Goal: Task Accomplishment & Management: Complete application form

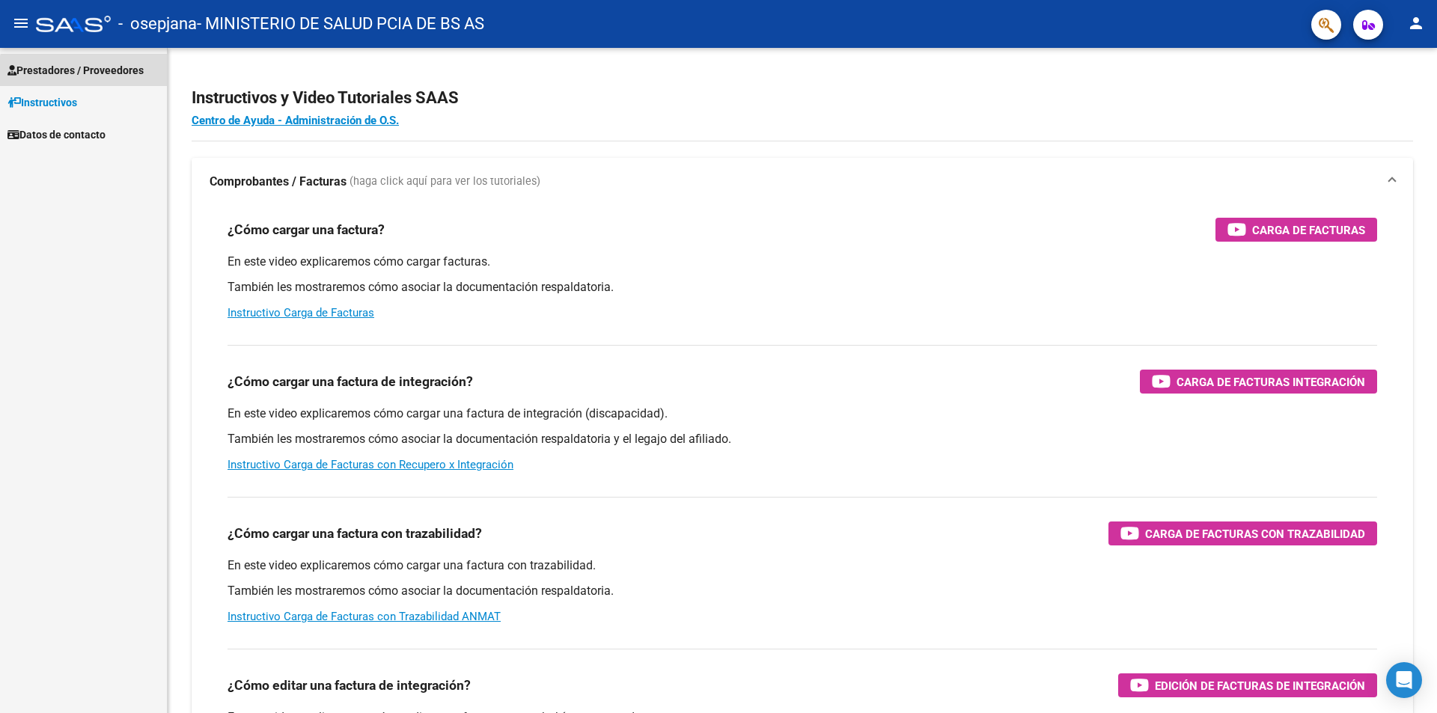
click at [90, 76] on span "Prestadores / Proveedores" at bounding box center [75, 70] width 136 height 16
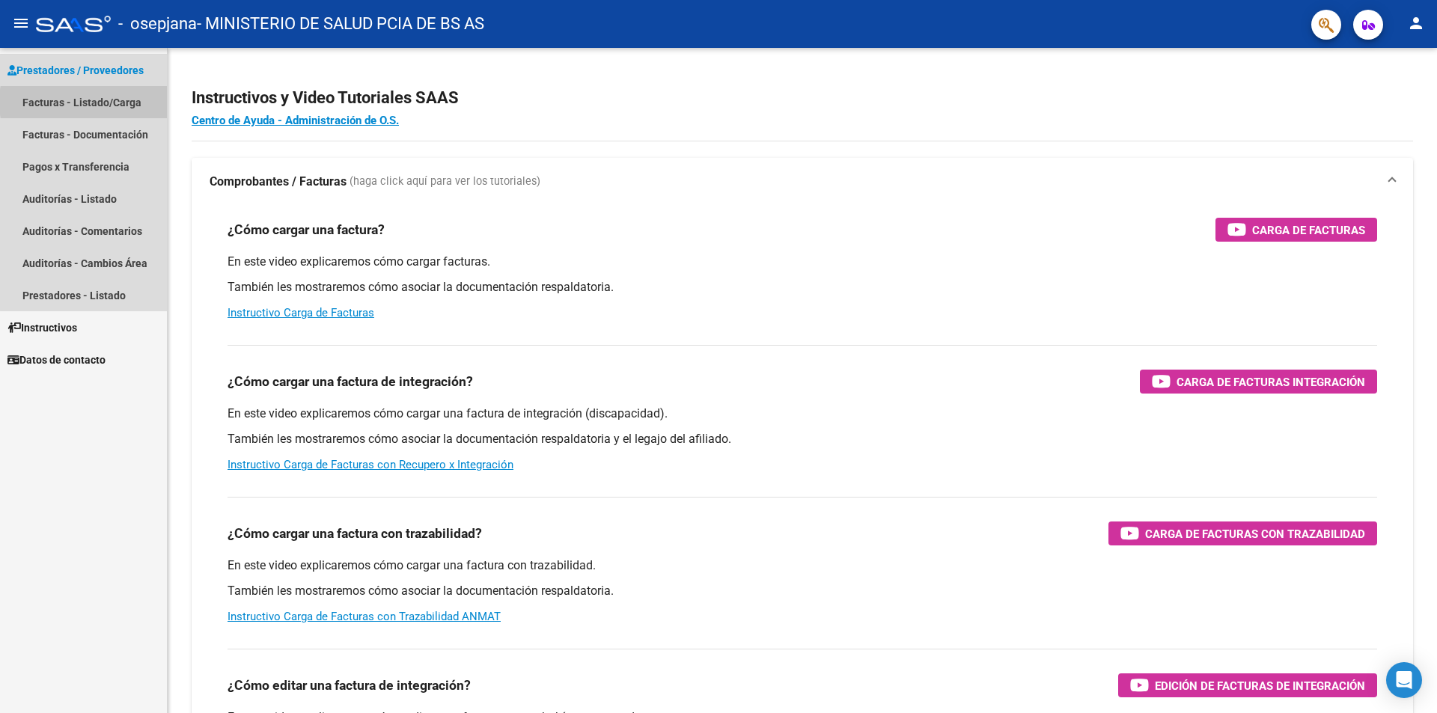
click at [119, 102] on link "Facturas - Listado/Carga" at bounding box center [83, 102] width 167 height 32
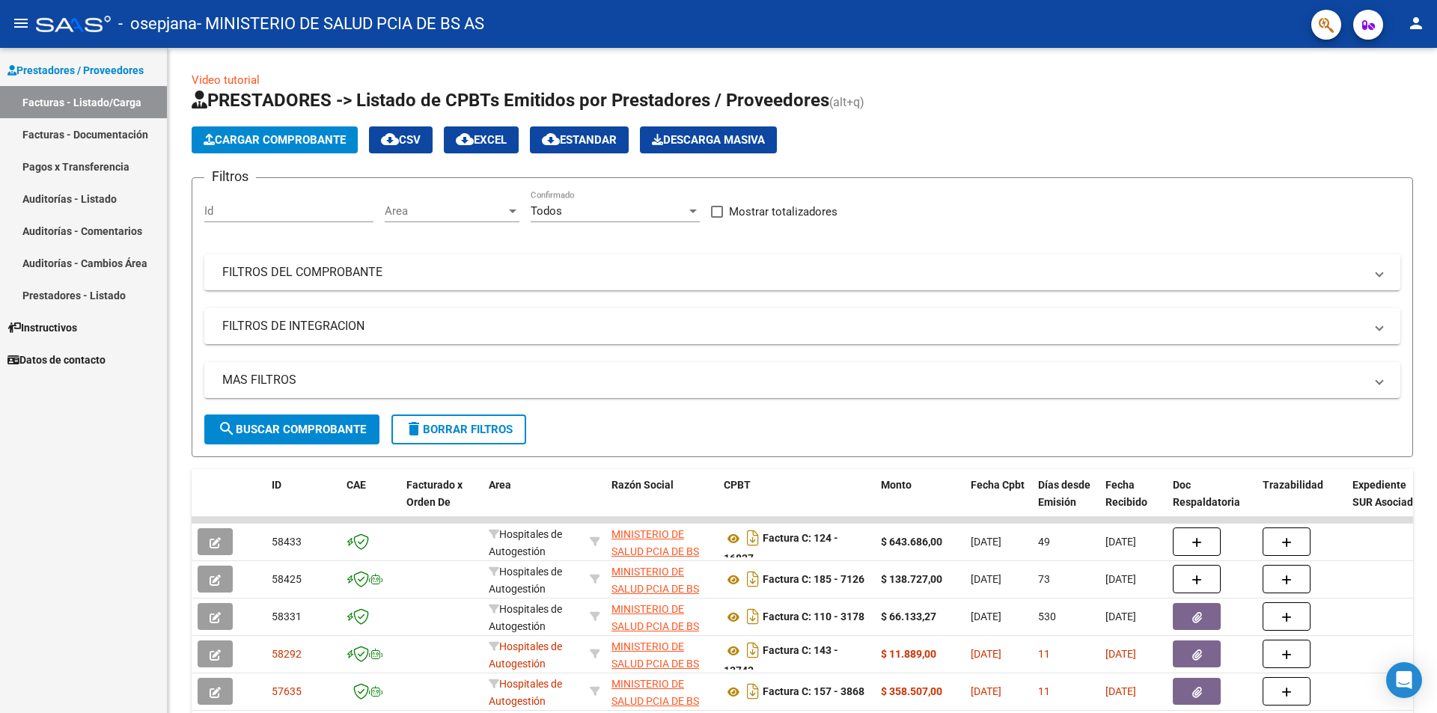
click at [123, 106] on link "Facturas - Listado/Carga" at bounding box center [83, 102] width 167 height 32
click at [328, 276] on mat-panel-title "FILTROS DEL COMPROBANTE" at bounding box center [793, 272] width 1142 height 16
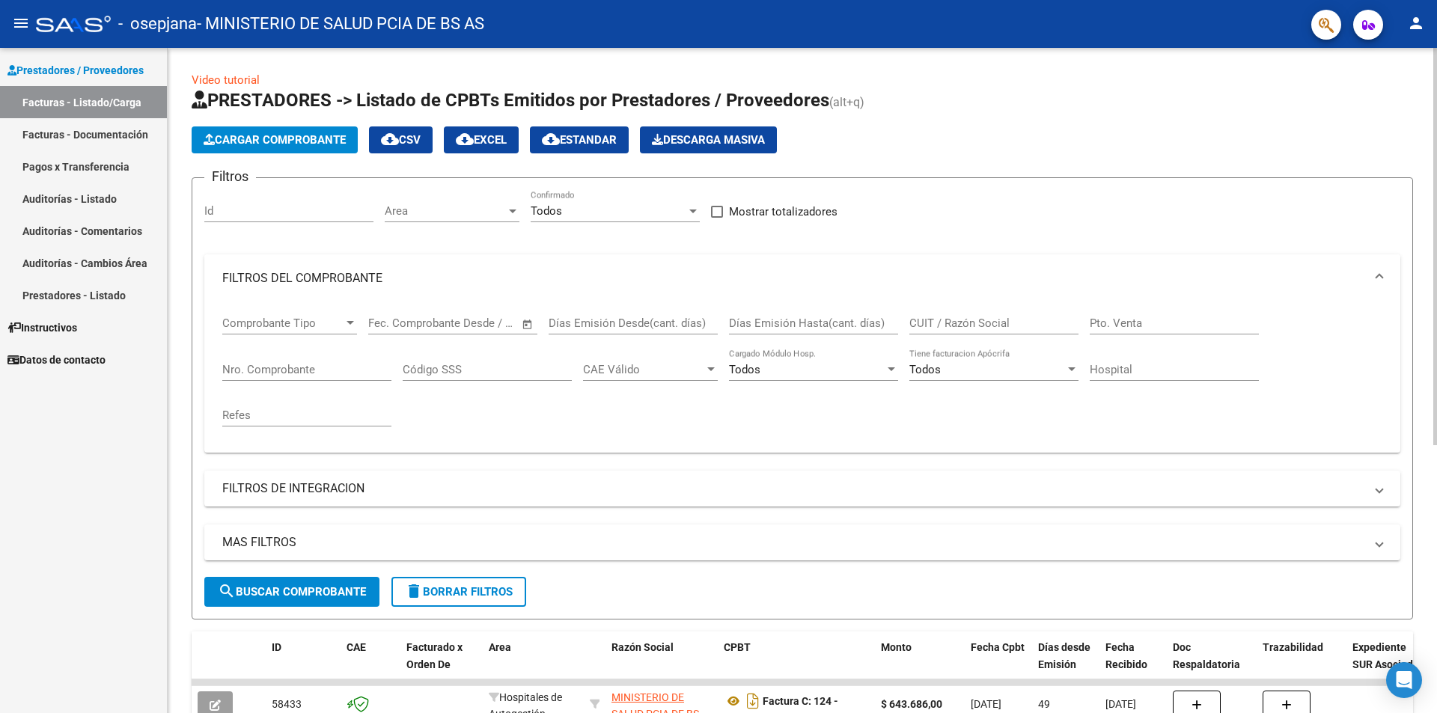
click at [328, 276] on mat-panel-title "FILTROS DEL COMPROBANTE" at bounding box center [793, 278] width 1142 height 16
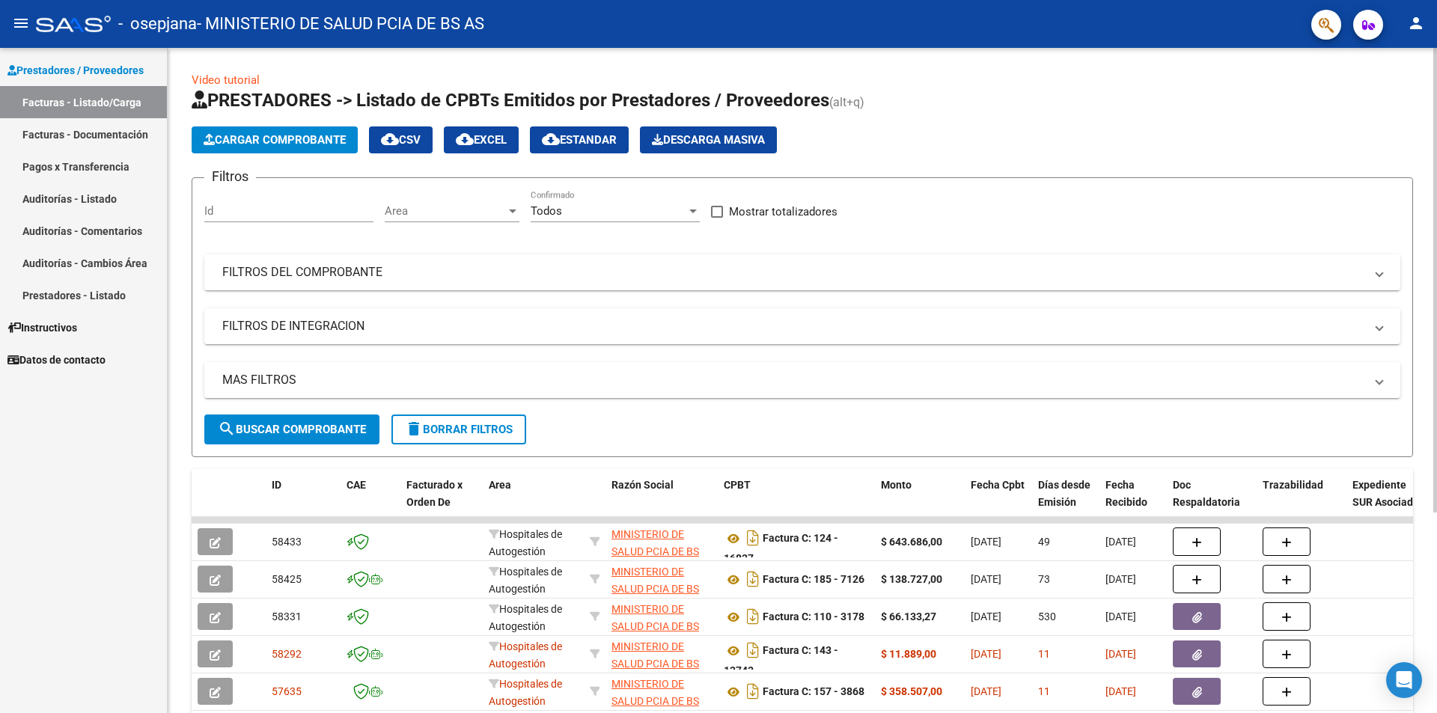
click at [328, 276] on mat-panel-title "FILTROS DEL COMPROBANTE" at bounding box center [793, 272] width 1142 height 16
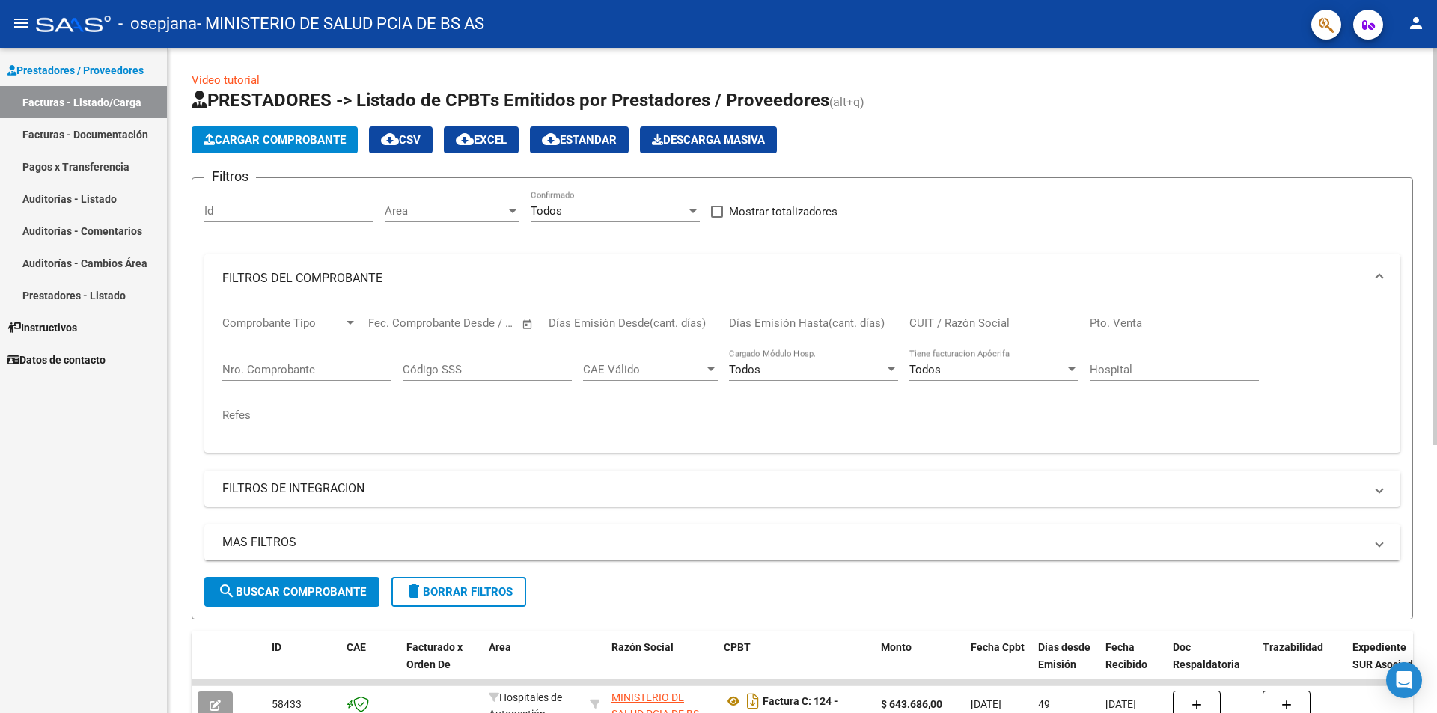
click at [328, 276] on mat-panel-title "FILTROS DEL COMPROBANTE" at bounding box center [793, 278] width 1142 height 16
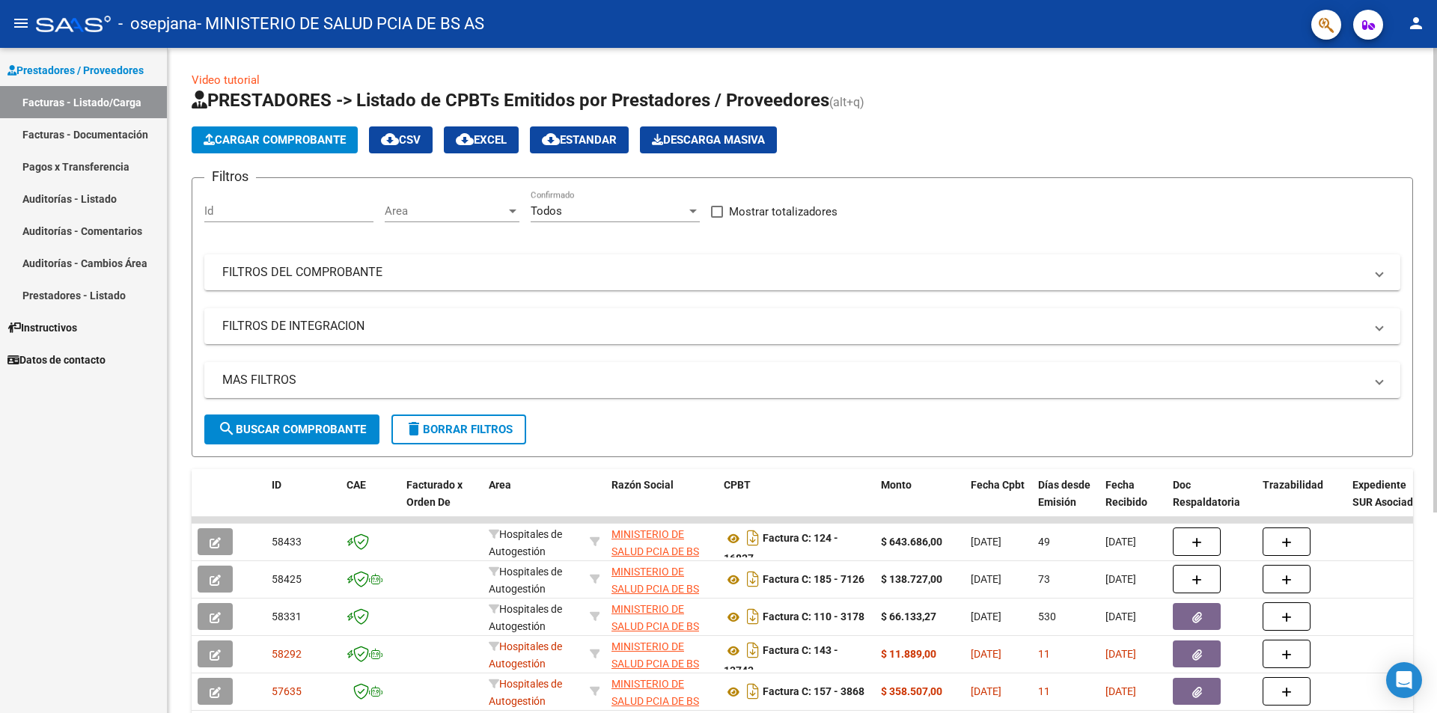
click at [285, 135] on span "Cargar Comprobante" at bounding box center [275, 139] width 142 height 13
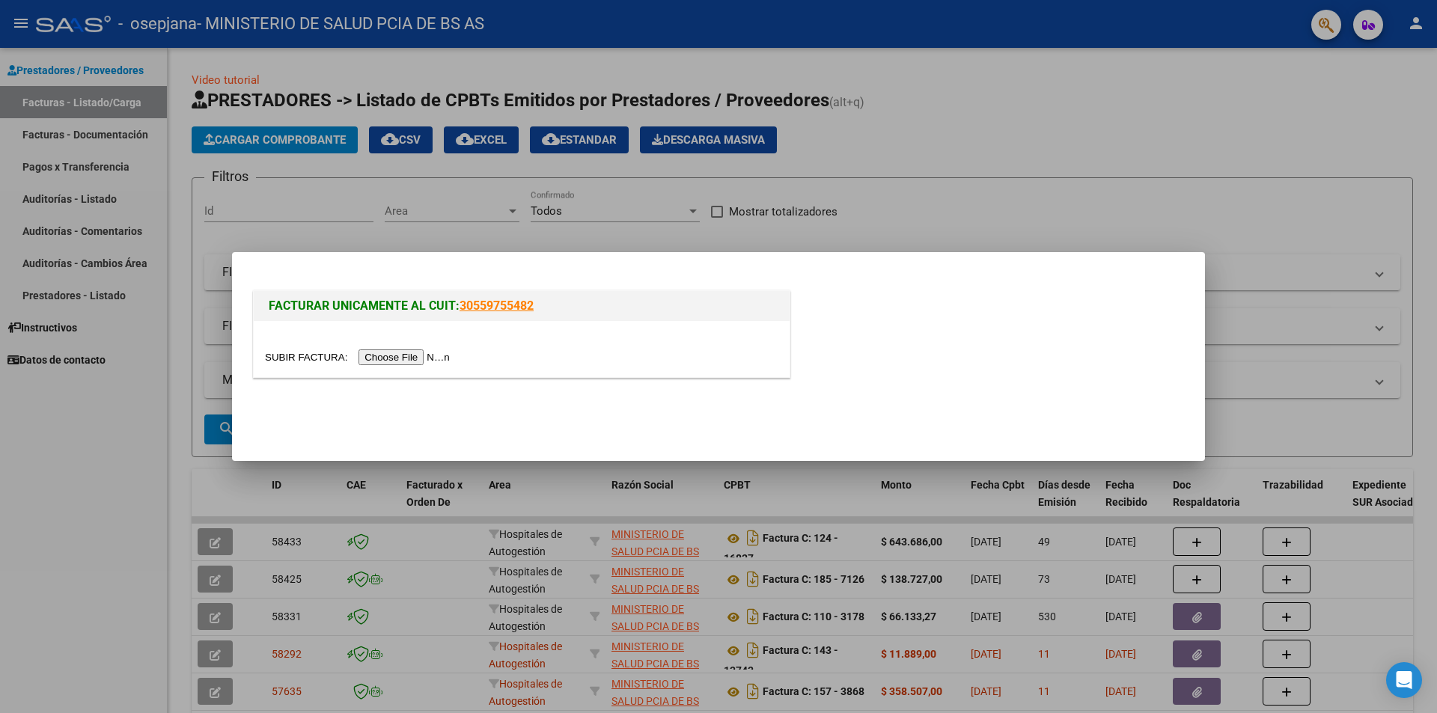
click at [391, 355] on input "file" at bounding box center [359, 357] width 189 height 16
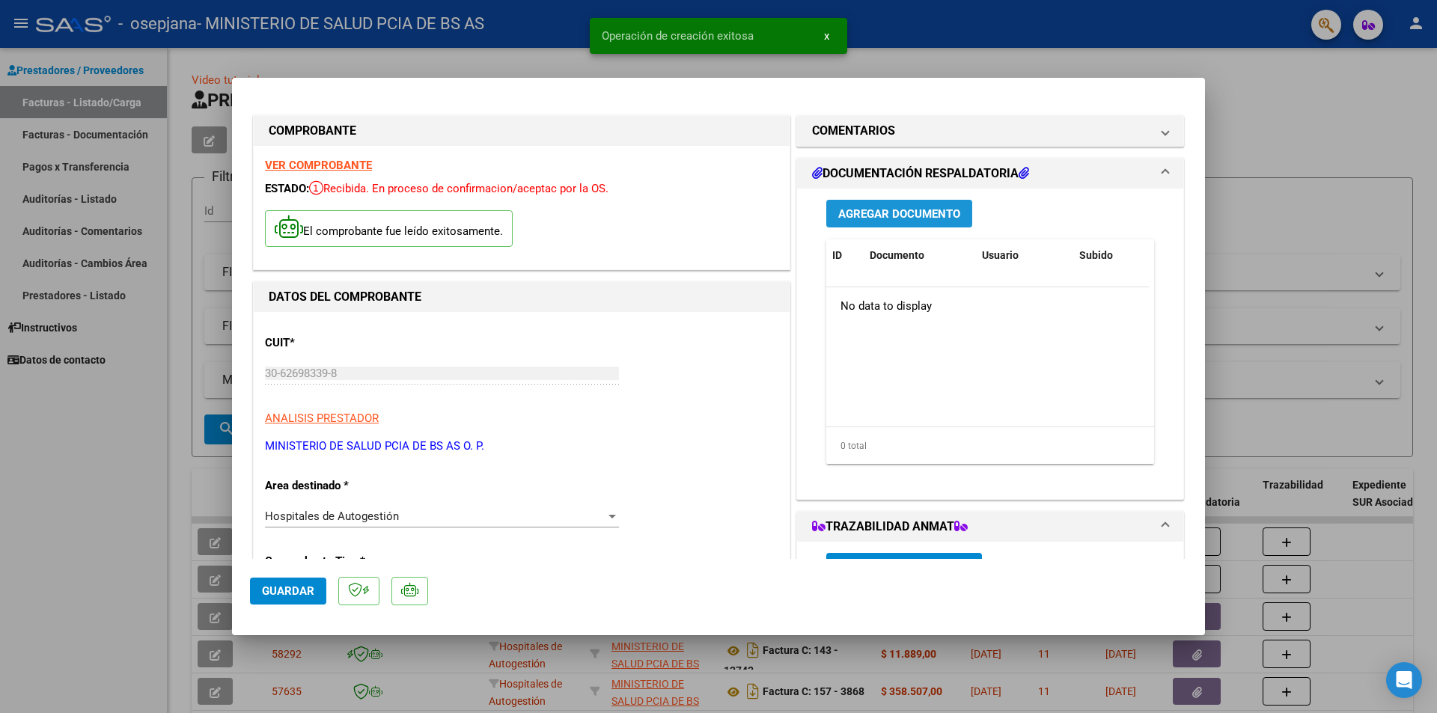
click at [888, 223] on button "Agregar Documento" at bounding box center [899, 214] width 146 height 28
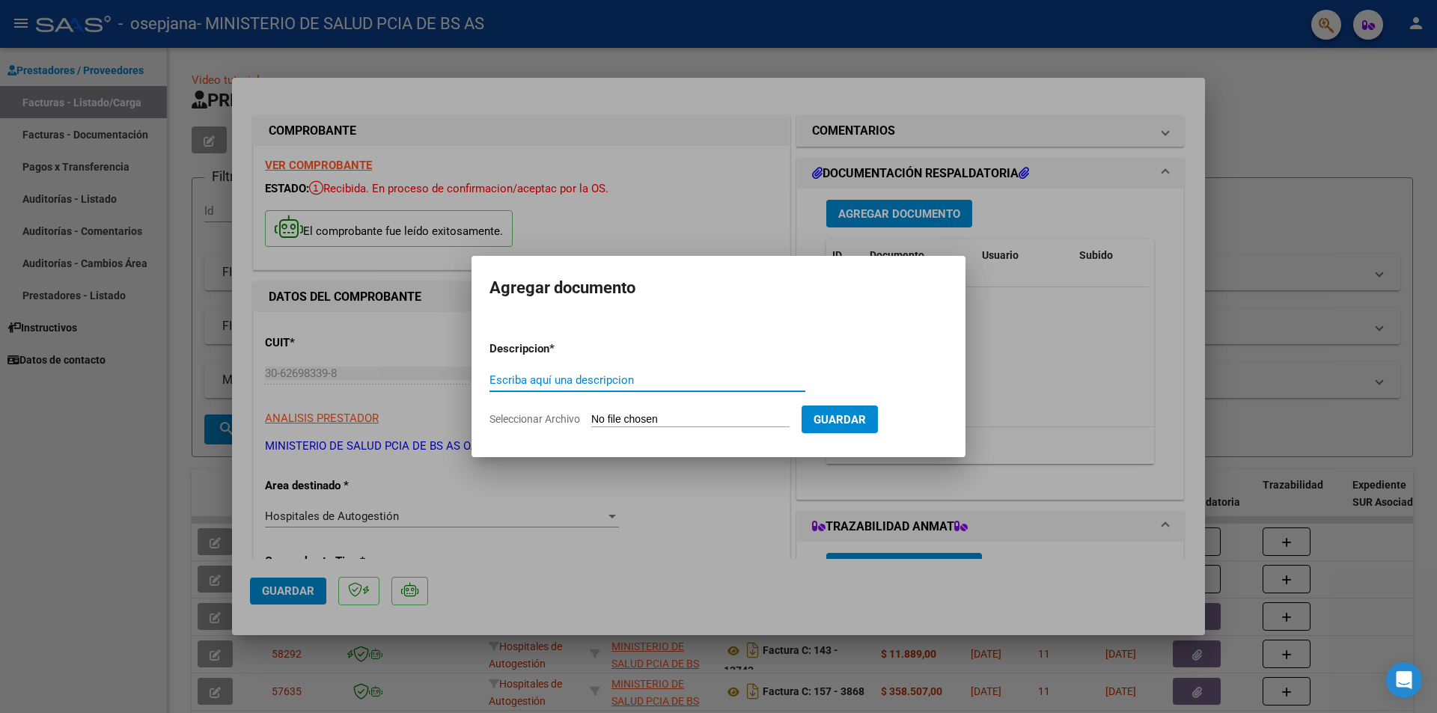
click at [619, 379] on input "Escriba aquí una descripcion" at bounding box center [647, 379] width 316 height 13
type input "detalle 3955"
click at [715, 402] on div "detalle 3955 Escriba aquí una descripcion" at bounding box center [647, 387] width 316 height 37
click at [697, 415] on input "Seleccionar Archivo" at bounding box center [690, 420] width 198 height 14
type input "C:\fakepath\3955.pdf"
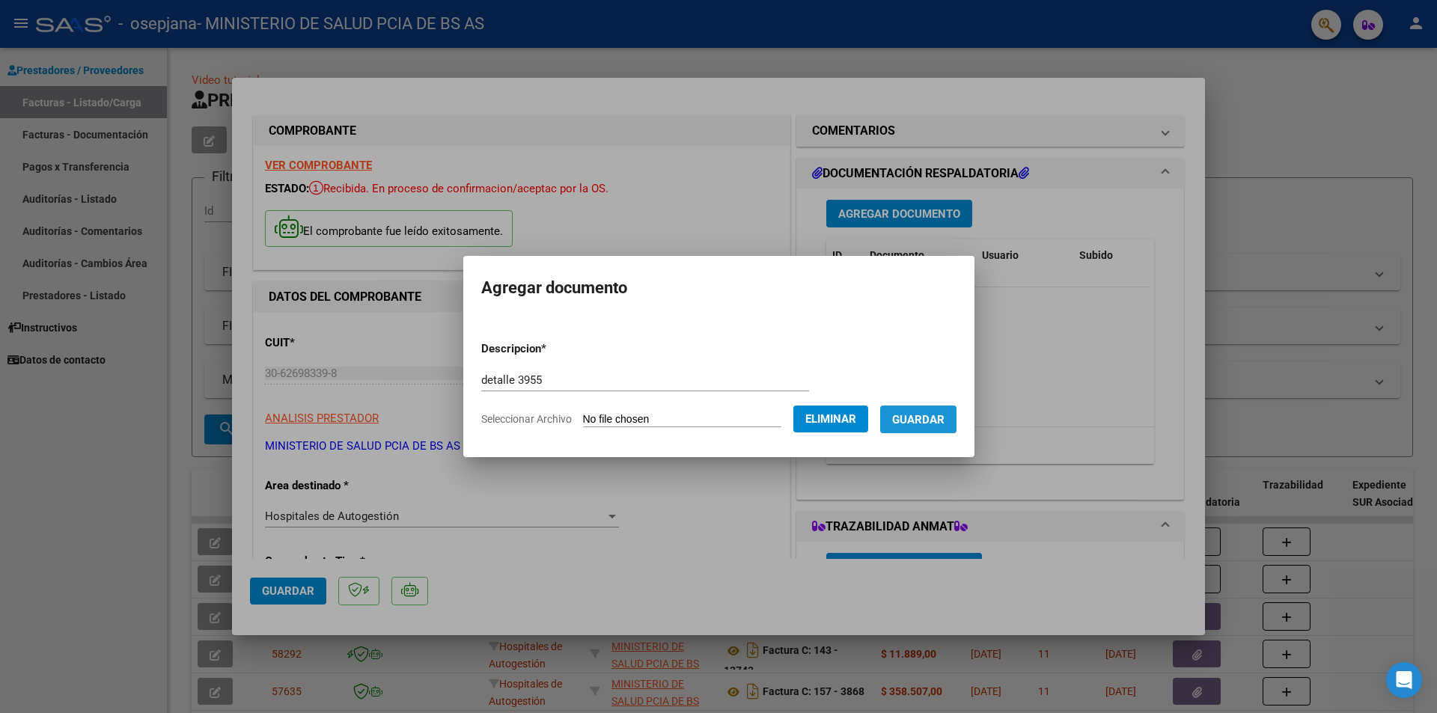
click at [927, 423] on span "Guardar" at bounding box center [918, 419] width 52 height 13
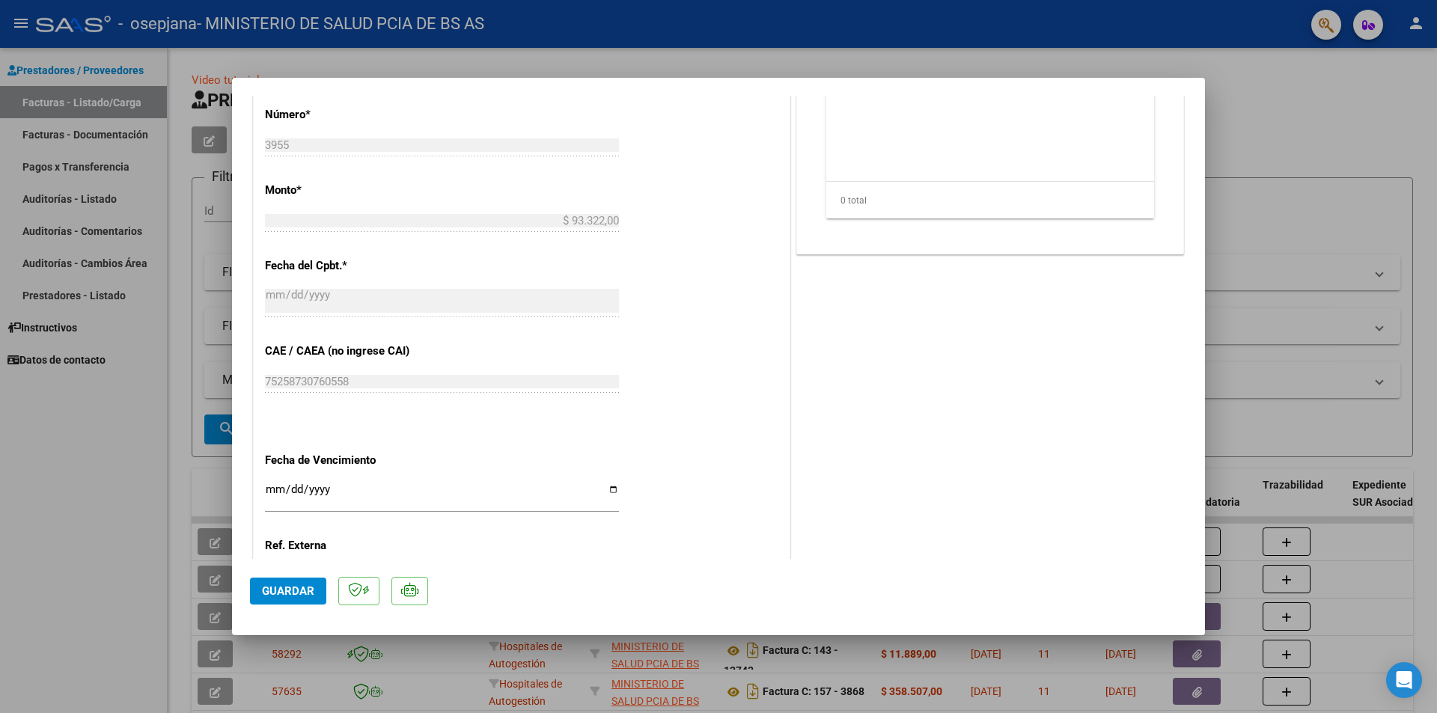
scroll to position [732, 0]
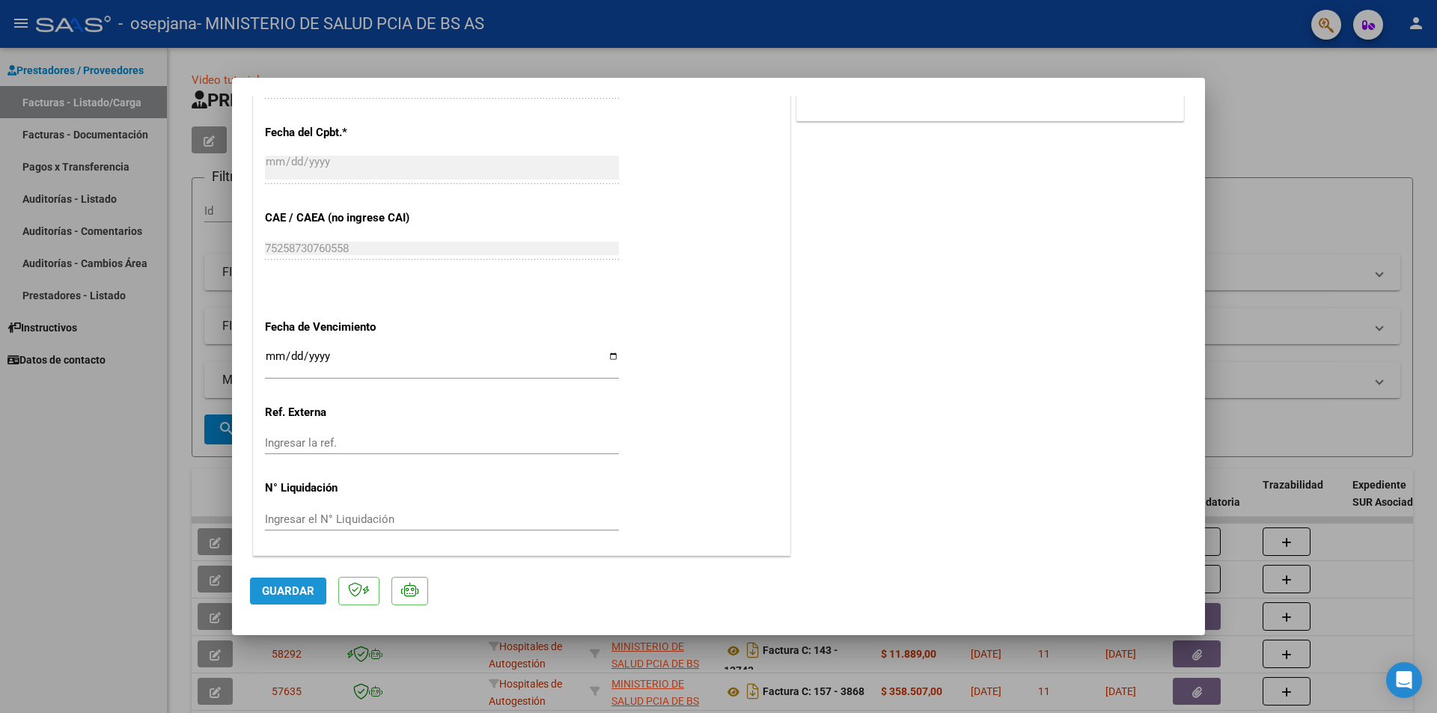
click at [269, 586] on span "Guardar" at bounding box center [288, 590] width 52 height 13
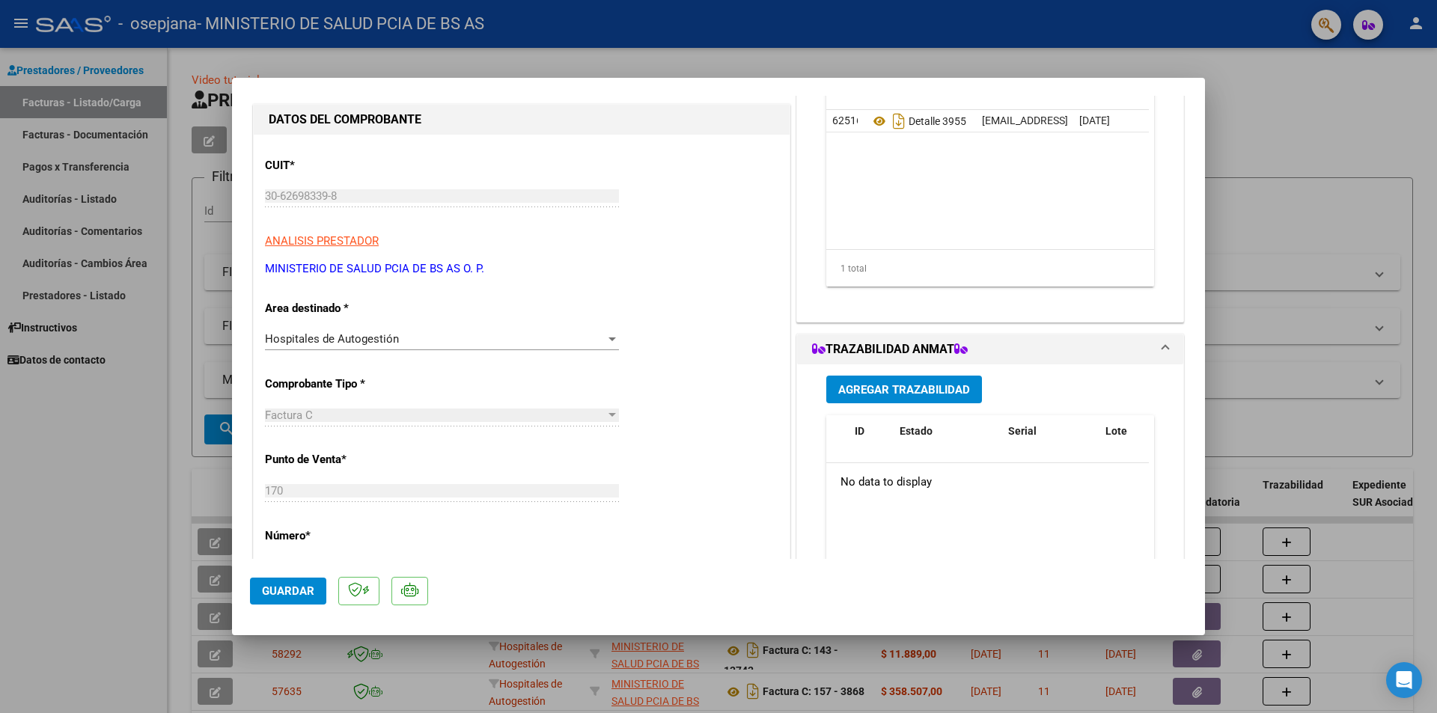
scroll to position [0, 0]
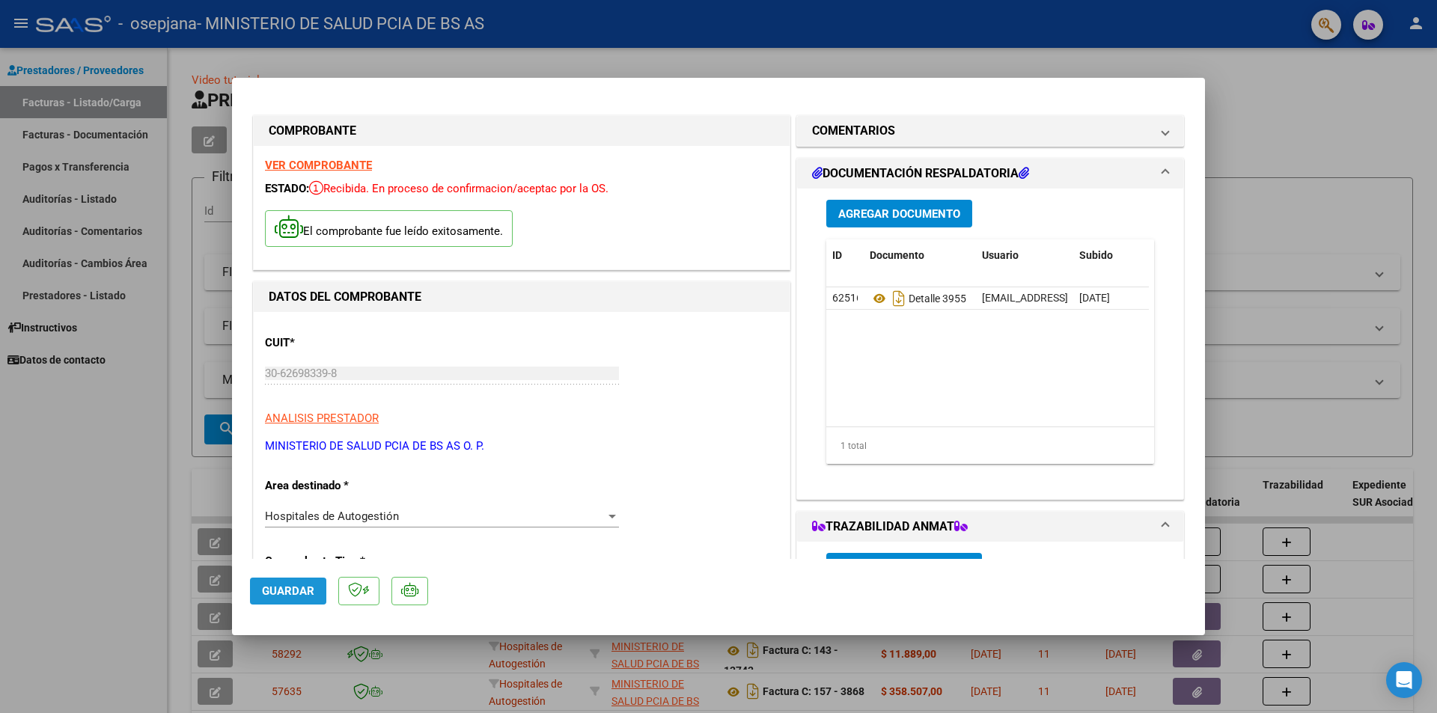
click at [275, 592] on span "Guardar" at bounding box center [288, 590] width 52 height 13
click at [831, 36] on button "x" at bounding box center [826, 35] width 29 height 27
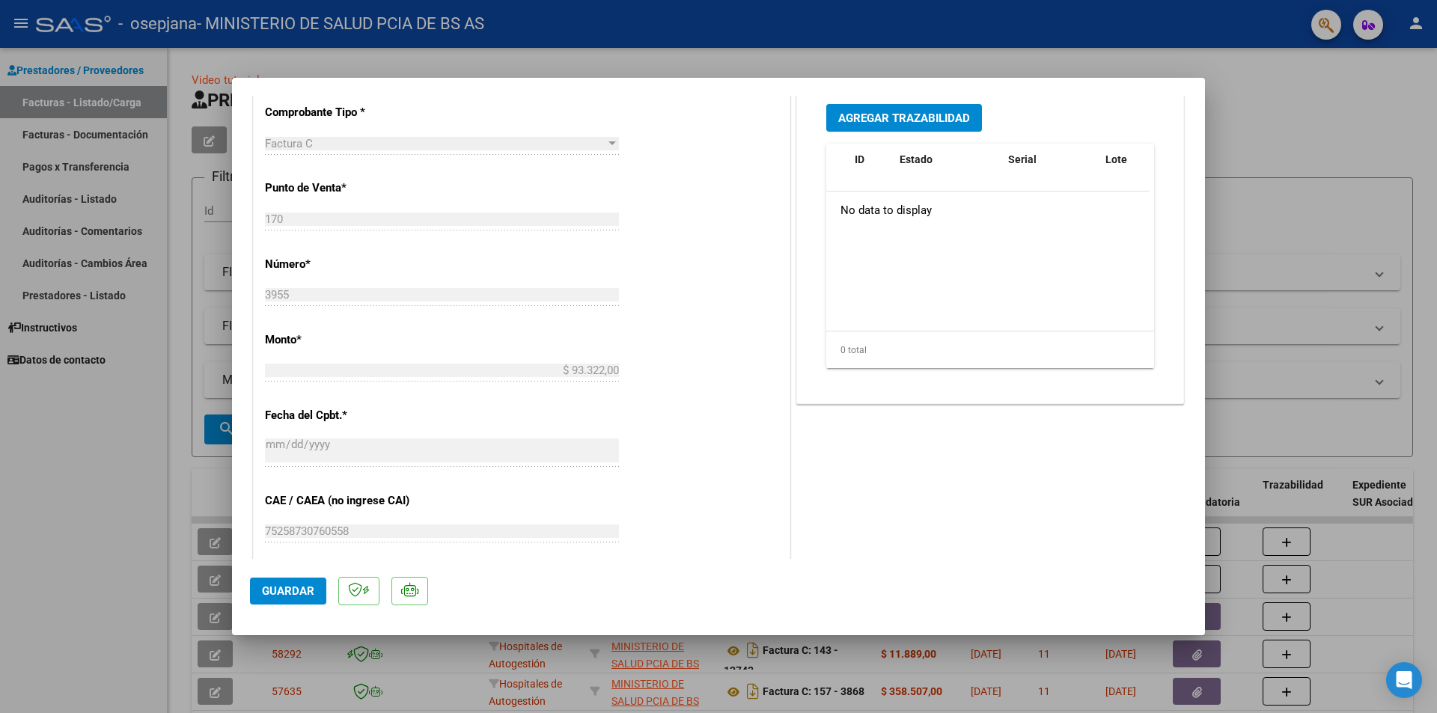
click at [173, 468] on div at bounding box center [718, 356] width 1437 height 713
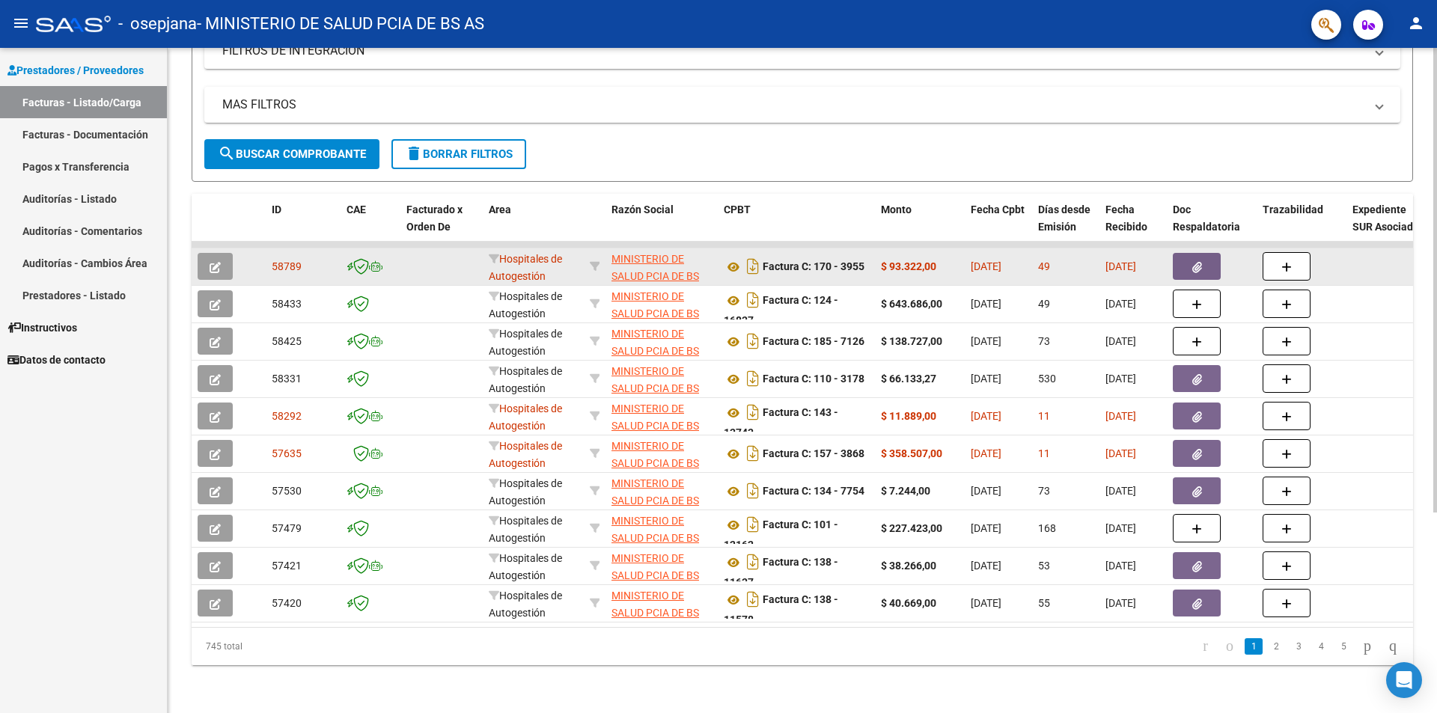
scroll to position [0, 0]
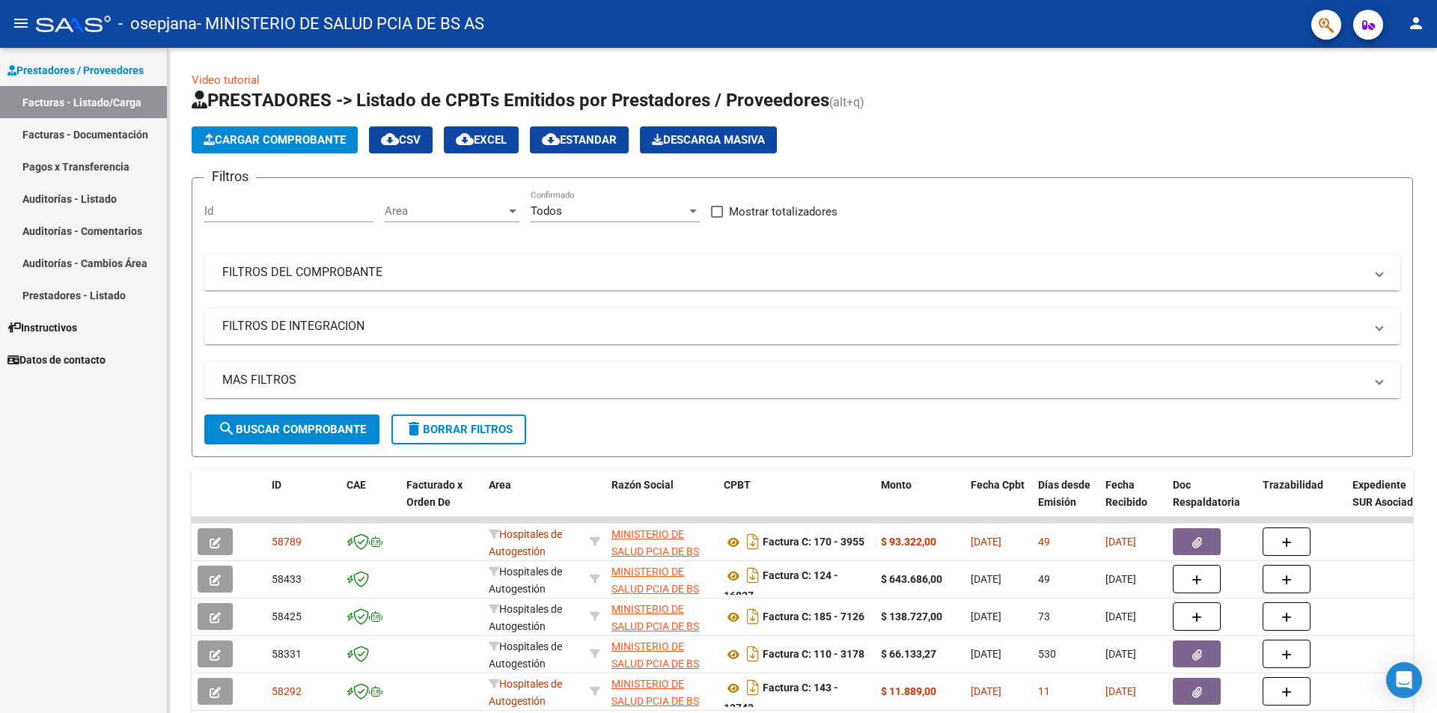
drag, startPoint x: 1436, startPoint y: 0, endPoint x: 1017, endPoint y: 127, distance: 437.9
click at [918, 150] on div "Cargar Comprobante cloud_download CSV cloud_download EXCEL cloud_download Estan…" at bounding box center [802, 139] width 1221 height 27
click at [1413, 21] on mat-icon "person" at bounding box center [1416, 23] width 18 height 18
click at [1376, 98] on button "exit_to_app Salir" at bounding box center [1384, 99] width 91 height 36
click at [1413, 22] on mat-icon "person" at bounding box center [1416, 23] width 18 height 18
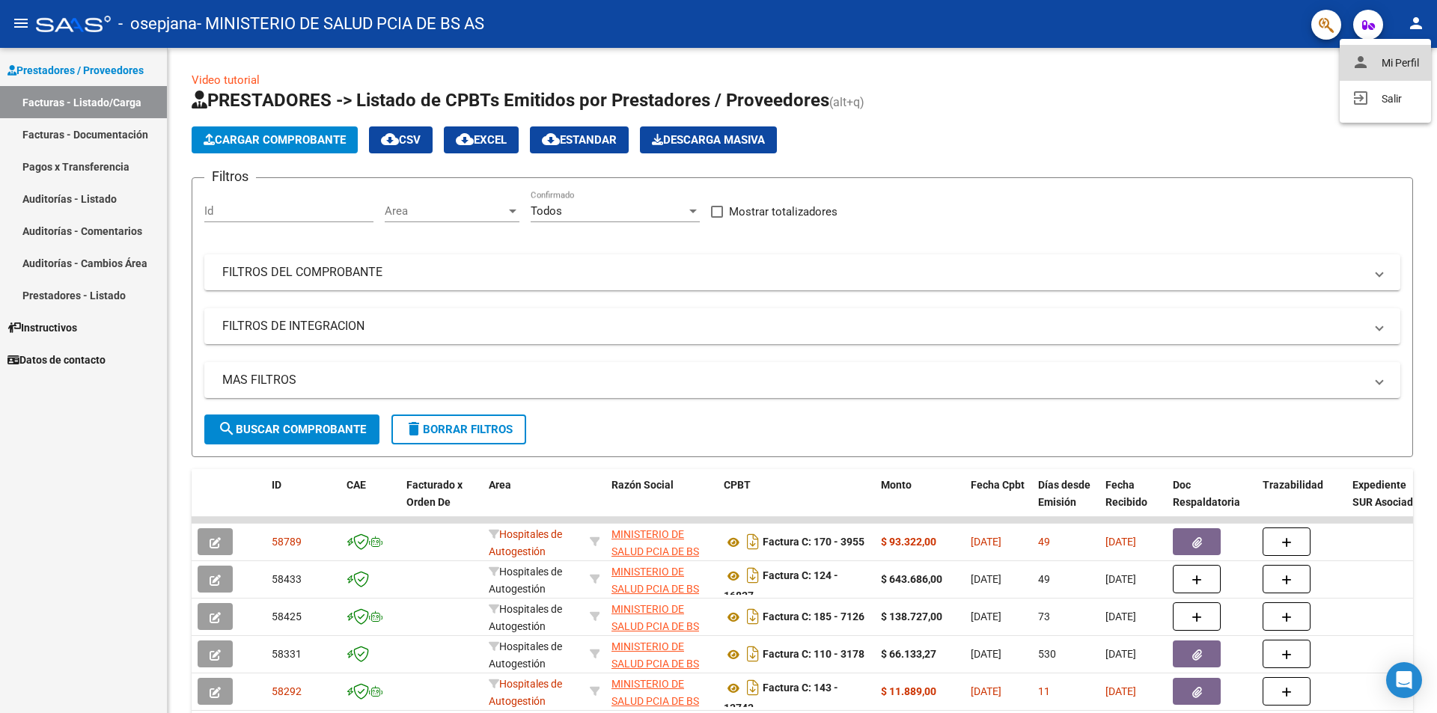
click at [1394, 62] on button "person Mi Perfil" at bounding box center [1384, 63] width 91 height 36
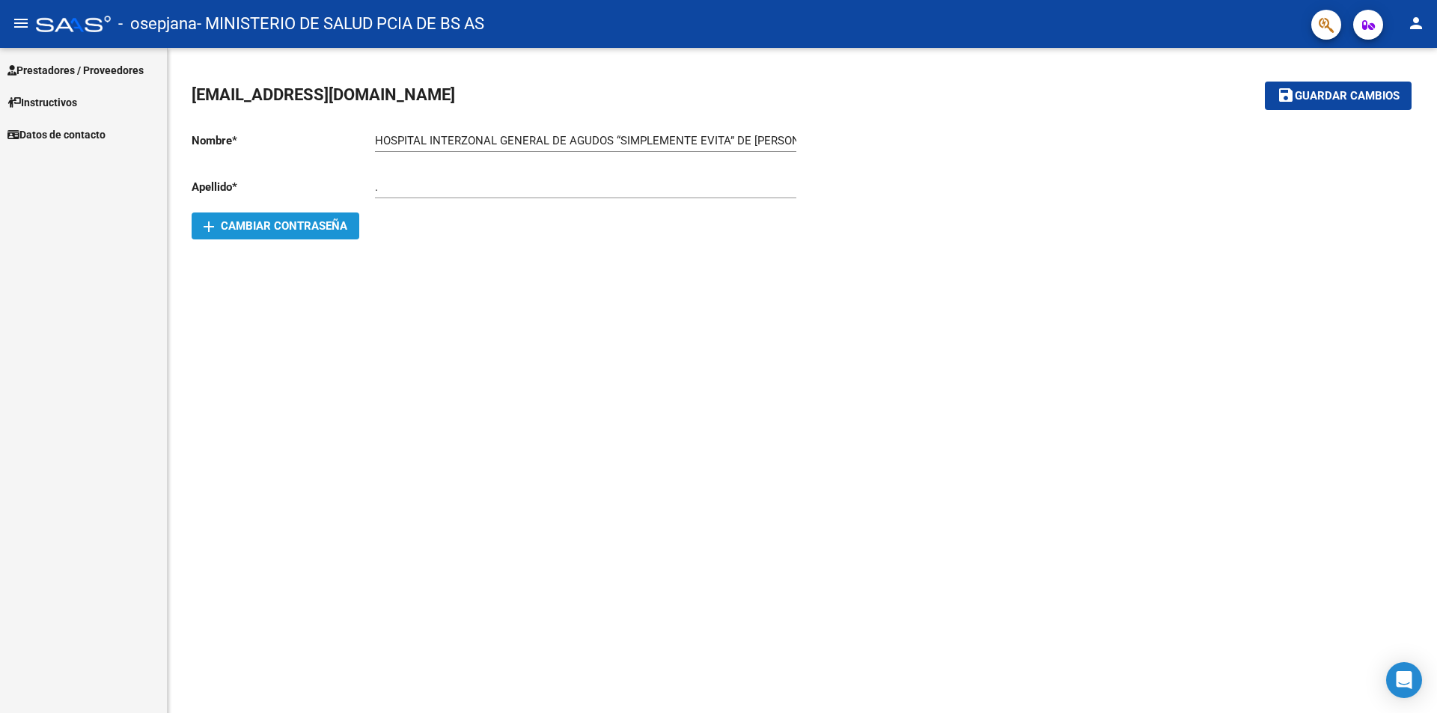
click at [202, 225] on mat-icon "add" at bounding box center [209, 227] width 18 height 18
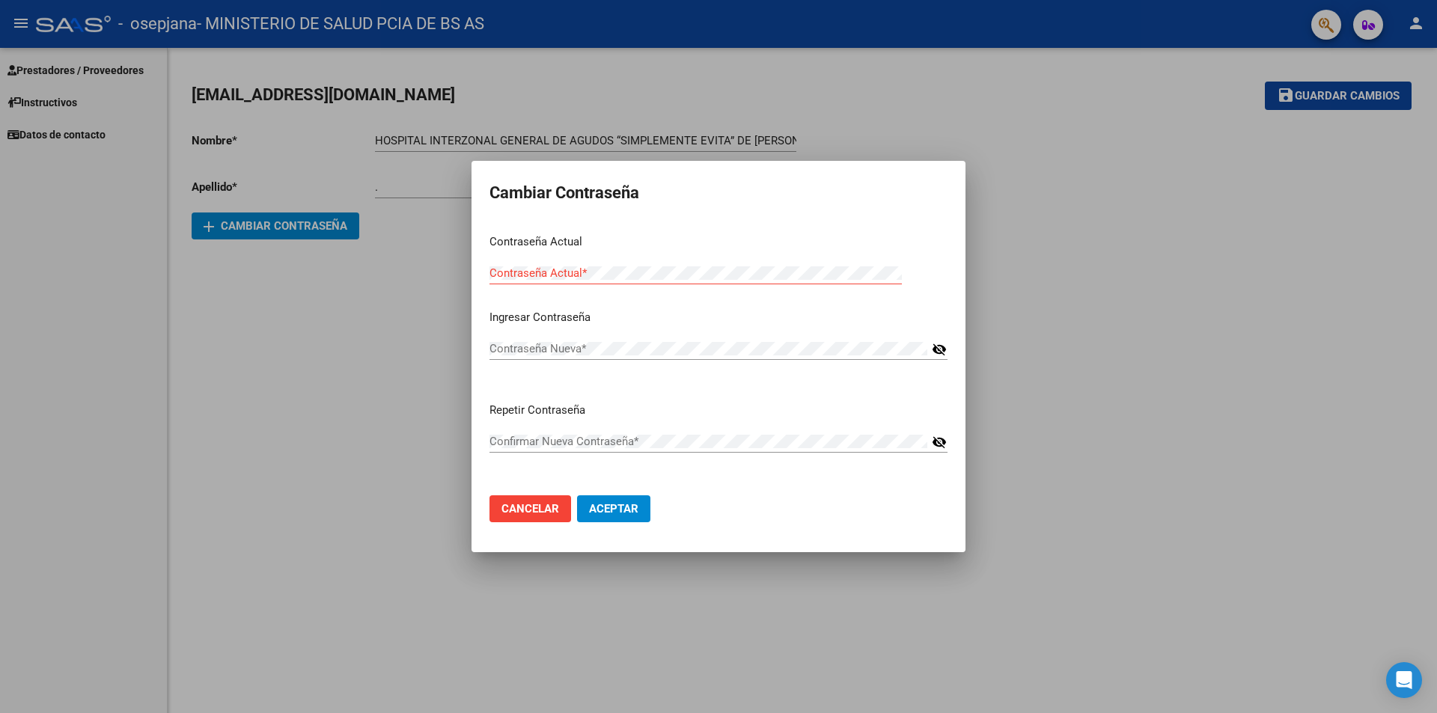
click at [938, 348] on mat-icon "visibility_off" at bounding box center [938, 349] width 15 height 18
click at [927, 267] on mat-dialog-content "Contraseña Actual Contraseña Actual * Ingresar Contraseña Contraseña Nueva * vi…" at bounding box center [718, 352] width 494 height 261
click at [1348, 350] on div at bounding box center [718, 356] width 1437 height 713
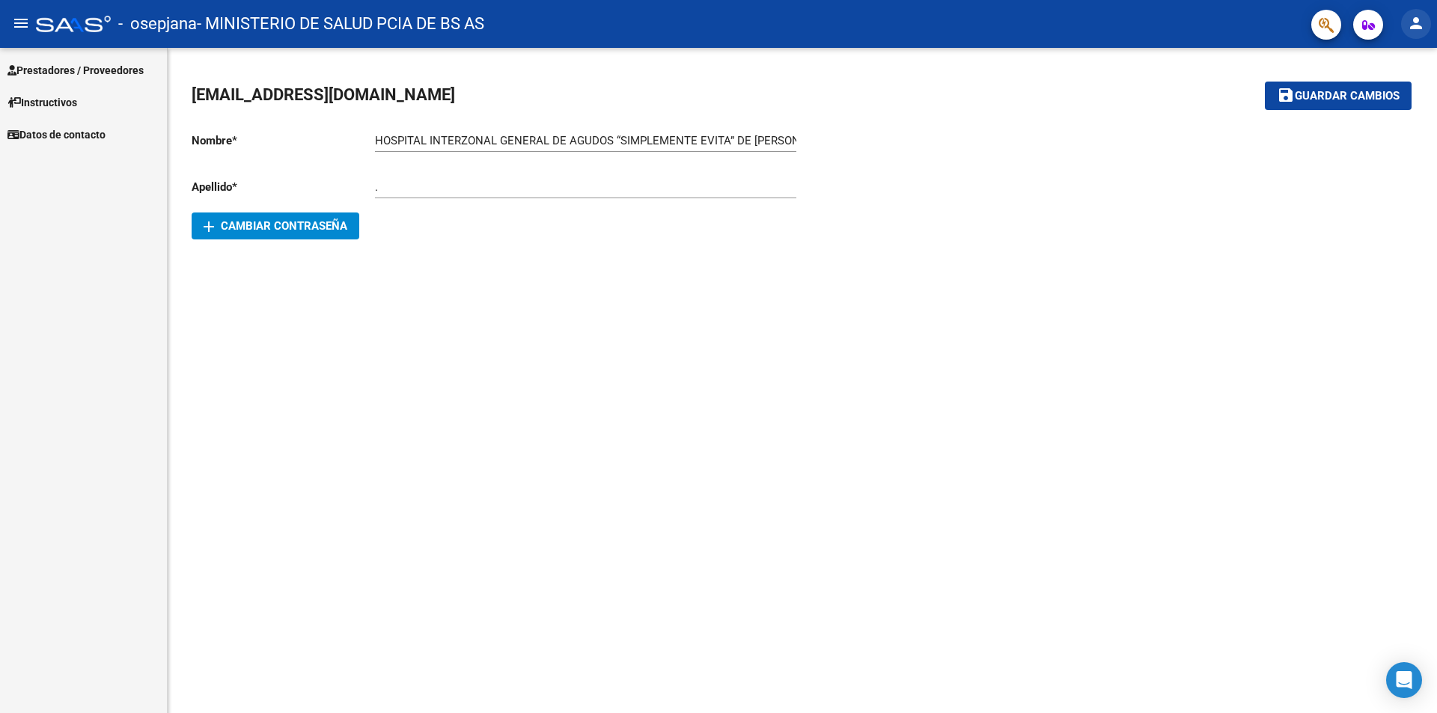
click at [1423, 26] on mat-icon "person" at bounding box center [1416, 23] width 18 height 18
click at [1356, 64] on mat-icon "person" at bounding box center [1360, 62] width 18 height 18
click at [58, 71] on span "Prestadores / Proveedores" at bounding box center [75, 70] width 136 height 16
click at [747, 388] on mat-sidenav-content "[EMAIL_ADDRESS][DOMAIN_NAME] save Guardar cambios Nombre * HOSPITAL INTERZONAL …" at bounding box center [802, 380] width 1269 height 665
click at [722, 446] on mat-sidenav-content "[EMAIL_ADDRESS][DOMAIN_NAME] save Guardar cambios Nombre * HOSPITAL INTERZONAL …" at bounding box center [802, 380] width 1269 height 665
